Goal: Task Accomplishment & Management: Manage account settings

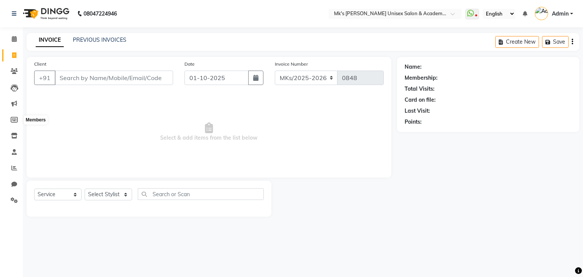
select select "service"
click at [18, 132] on span at bounding box center [14, 136] width 13 height 9
select select
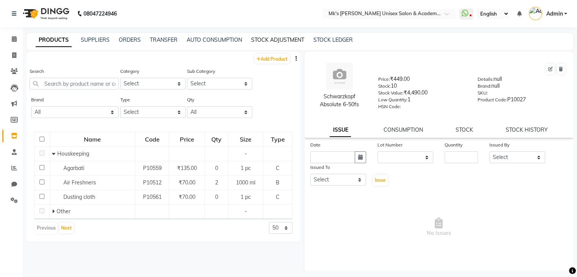
click at [283, 37] on link "STOCK ADJUSTMENT" at bounding box center [277, 39] width 53 height 7
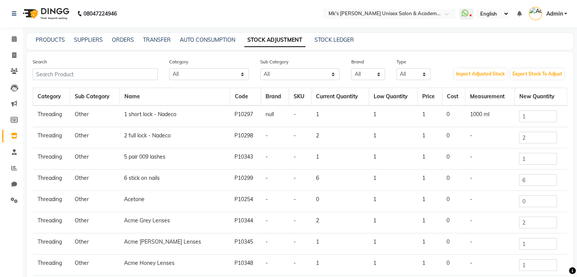
click at [97, 68] on div "Search" at bounding box center [95, 69] width 137 height 22
click at [96, 72] on input "text" at bounding box center [95, 74] width 125 height 12
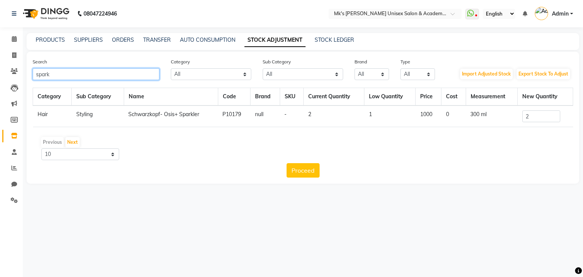
type input "spark"
click at [530, 112] on input "2" at bounding box center [541, 116] width 38 height 12
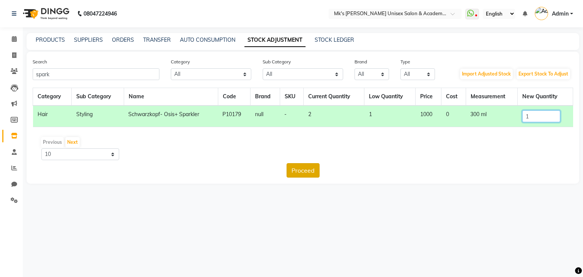
type input "1"
click at [297, 171] on button "Proceed" at bounding box center [303, 170] width 33 height 14
click at [309, 165] on button "Submit" at bounding box center [319, 170] width 30 height 14
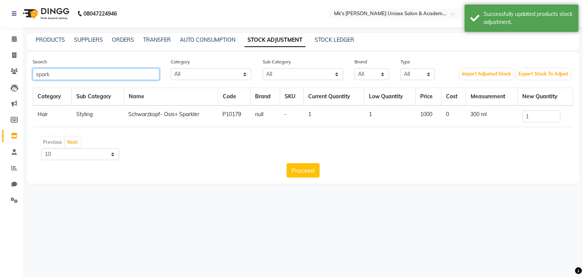
click at [96, 74] on input "spark" at bounding box center [96, 74] width 127 height 12
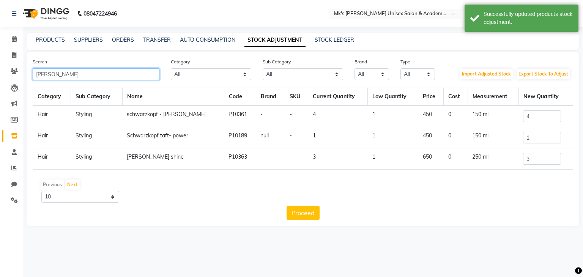
type input "[PERSON_NAME]"
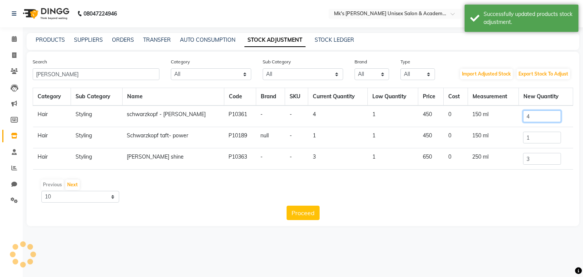
click at [531, 113] on input "4" at bounding box center [542, 116] width 38 height 12
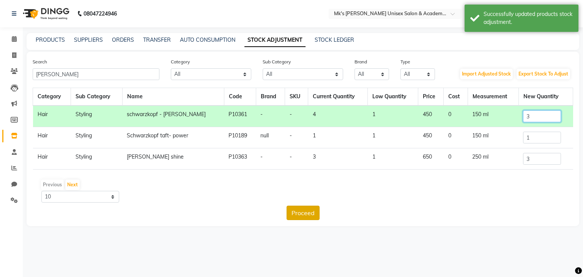
type input "3"
click at [291, 214] on button "Proceed" at bounding box center [303, 213] width 33 height 14
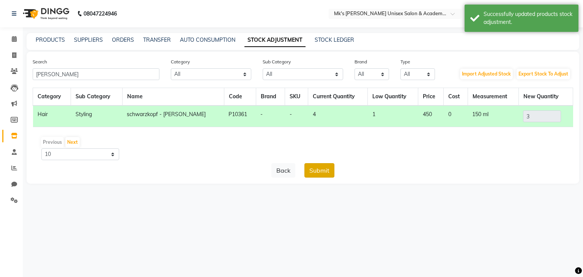
click at [322, 169] on button "Submit" at bounding box center [319, 170] width 30 height 14
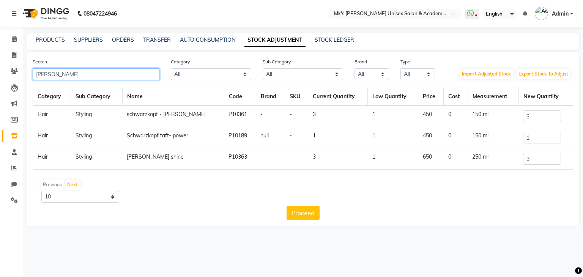
click at [43, 76] on input "[PERSON_NAME]" at bounding box center [96, 74] width 127 height 12
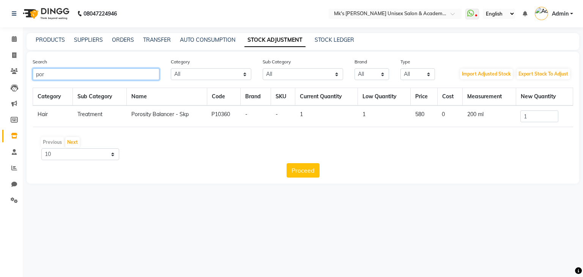
type input "por"
click at [542, 115] on input "1" at bounding box center [539, 116] width 38 height 12
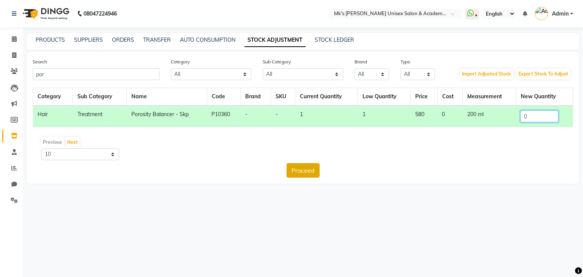
type input "0"
click at [308, 176] on button "Proceed" at bounding box center [303, 170] width 33 height 14
click at [317, 166] on button "Submit" at bounding box center [319, 170] width 30 height 14
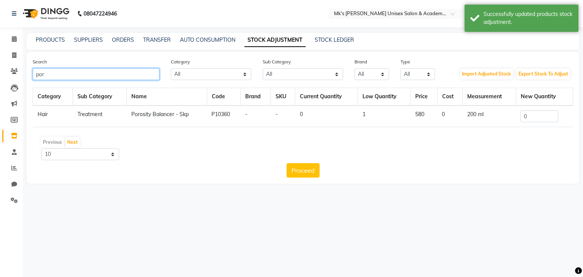
click at [118, 76] on input "por" at bounding box center [96, 74] width 127 height 12
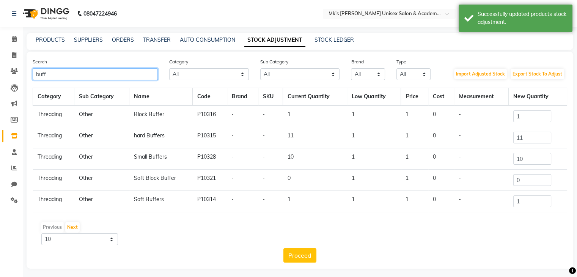
type input "buff"
click at [539, 163] on input "10" at bounding box center [533, 159] width 38 height 12
type input "1"
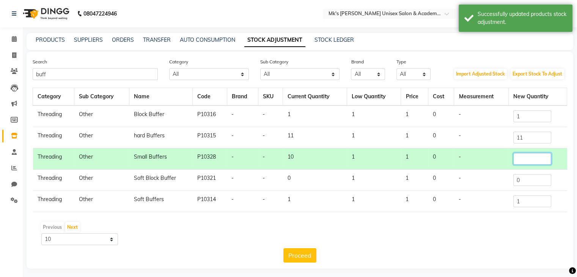
type input "8"
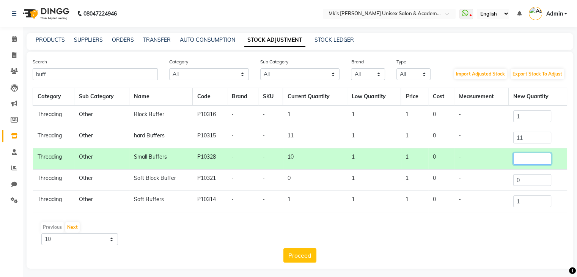
type input "7"
type input "10"
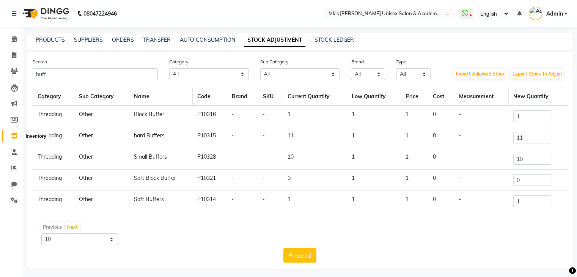
click at [11, 139] on span at bounding box center [14, 136] width 13 height 9
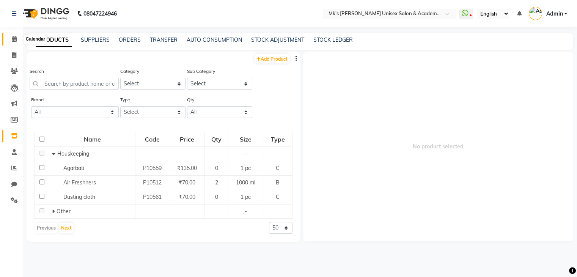
click at [11, 42] on span at bounding box center [14, 39] width 13 height 9
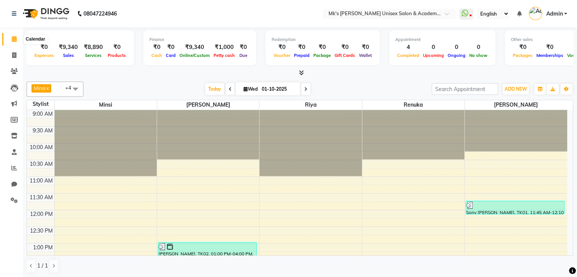
click at [9, 38] on span at bounding box center [14, 39] width 13 height 9
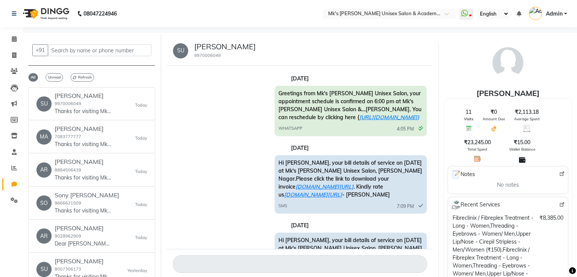
select select "100"
